Goal: Find specific page/section: Find specific page/section

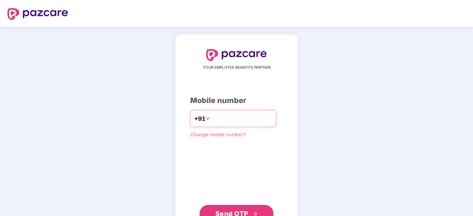
click at [256, 115] on input "number" at bounding box center [241, 119] width 61 height 12
type input "**********"
click at [250, 215] on span "Send OTP" at bounding box center [236, 214] width 43 height 10
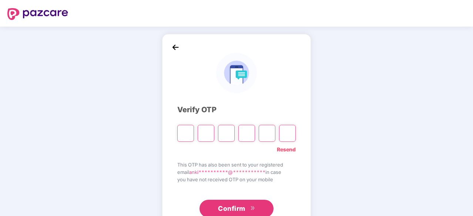
type input "*"
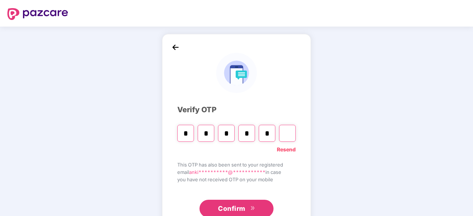
type input "*"
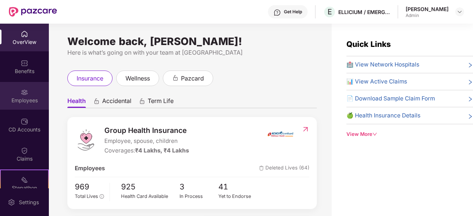
click at [21, 104] on div "Employees" at bounding box center [24, 100] width 49 height 7
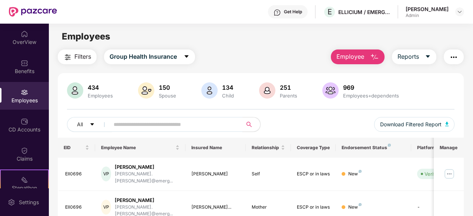
click at [157, 124] on input "text" at bounding box center [173, 124] width 119 height 11
click at [35, 81] on div "OverView Benefits Employees CD Accounts Claims Stepathon New Challenge Endorsem…" at bounding box center [24, 106] width 49 height 165
click at [32, 74] on div "Benefits" at bounding box center [24, 71] width 49 height 7
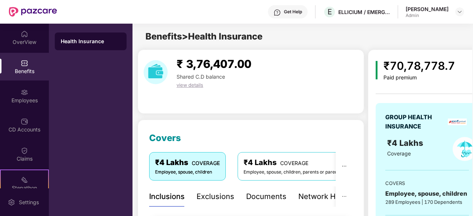
scroll to position [111, 0]
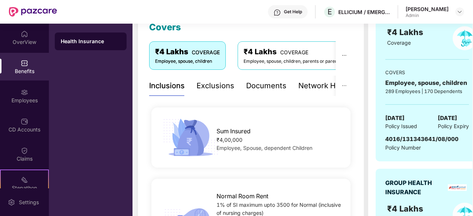
click at [259, 89] on div "Documents" at bounding box center [266, 85] width 40 height 11
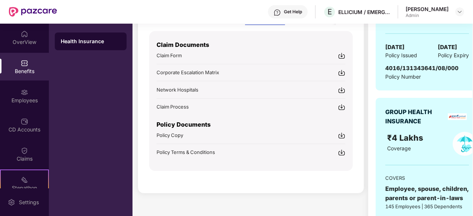
scroll to position [185, 0]
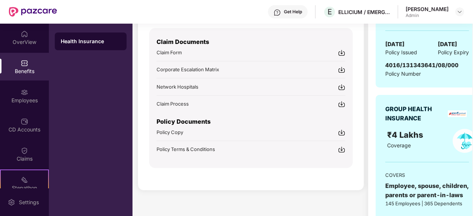
click at [175, 132] on span "Policy Copy" at bounding box center [169, 132] width 27 height 6
